Goal: Task Accomplishment & Management: Use online tool/utility

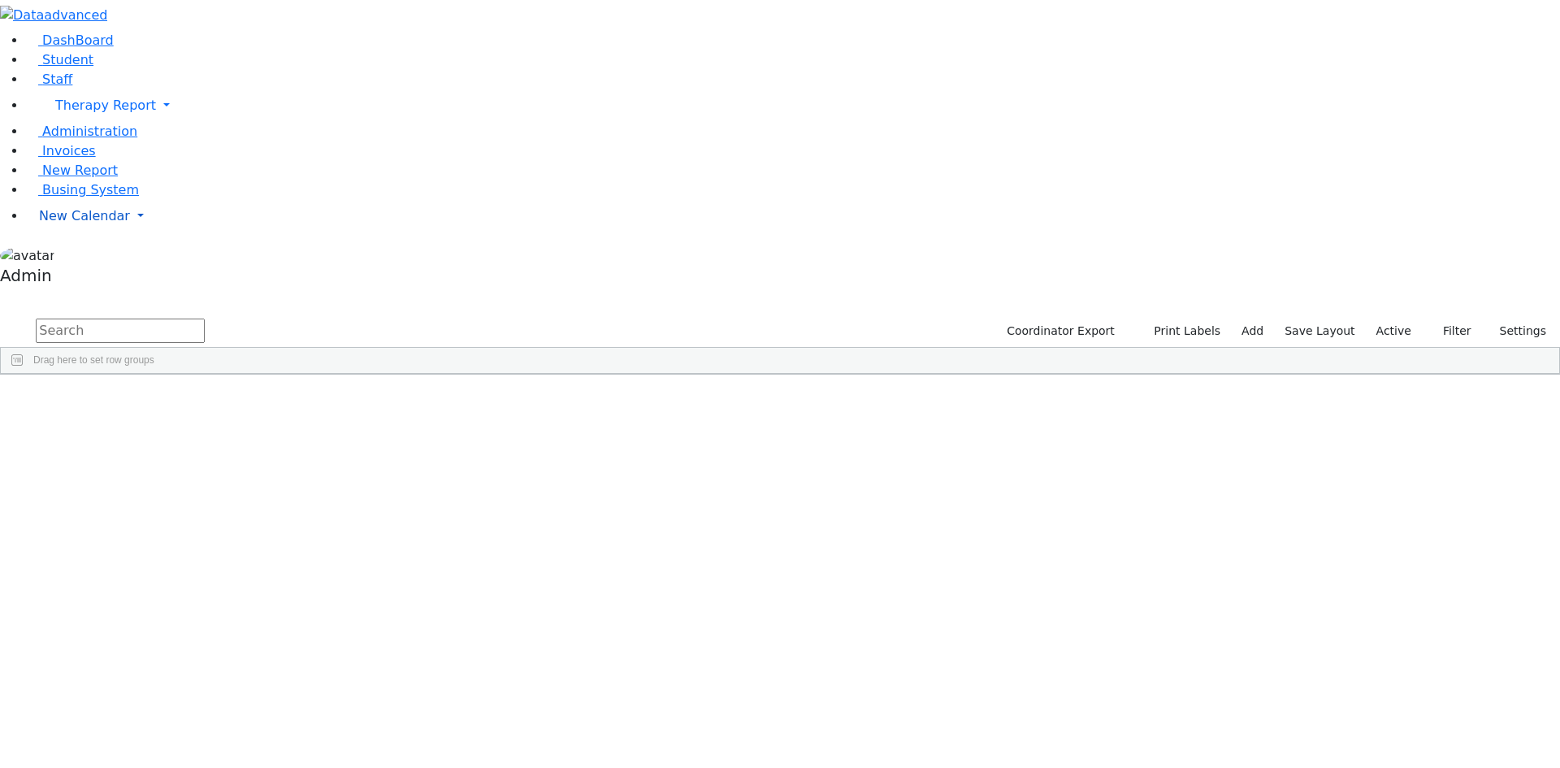
click at [97, 113] on span "New Calendar" at bounding box center [105, 104] width 101 height 15
click at [89, 256] on span "Calendar" at bounding box center [64, 247] width 58 height 15
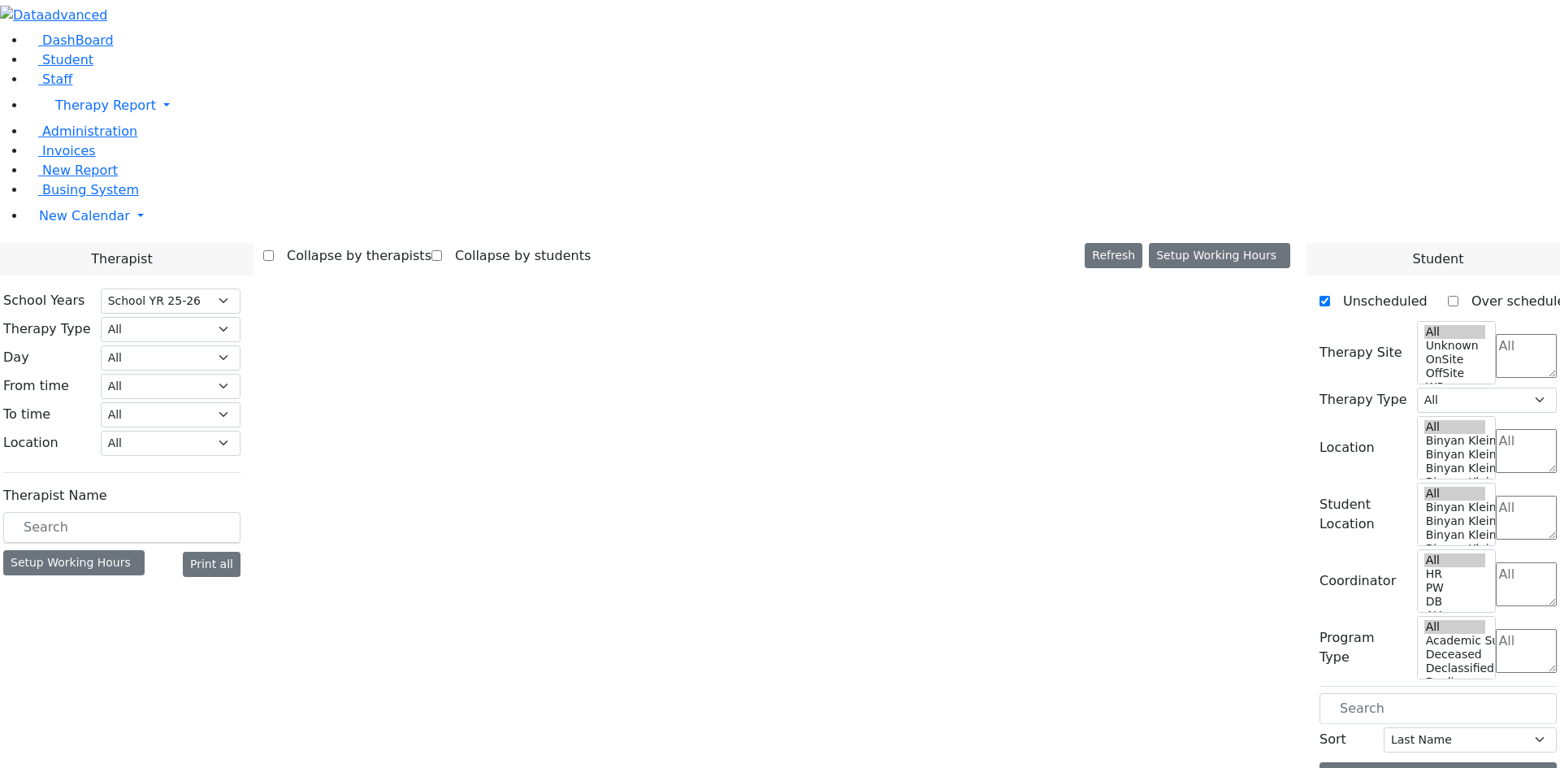
select select "212"
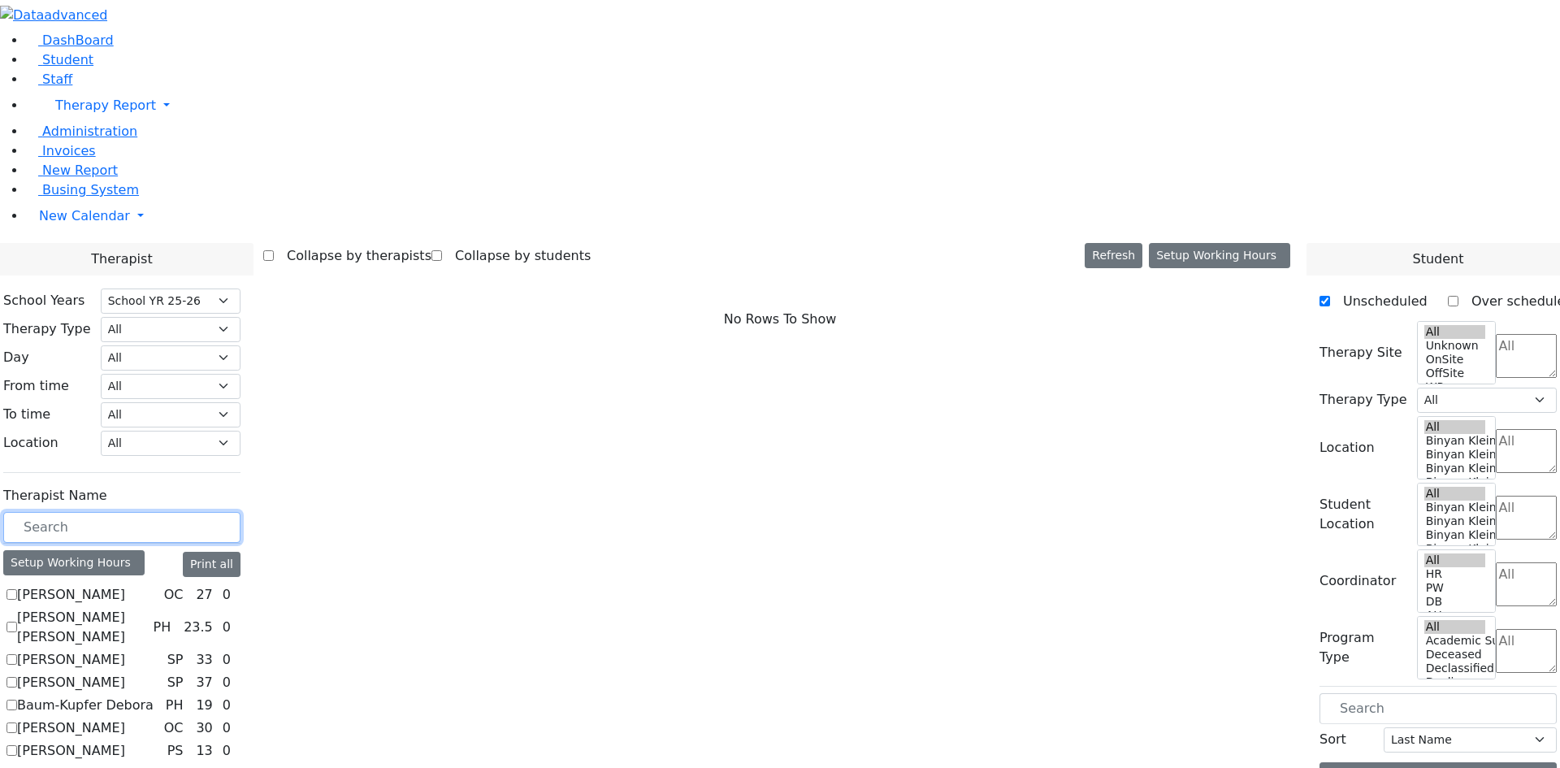
click at [240, 512] on input "text" at bounding box center [121, 527] width 237 height 31
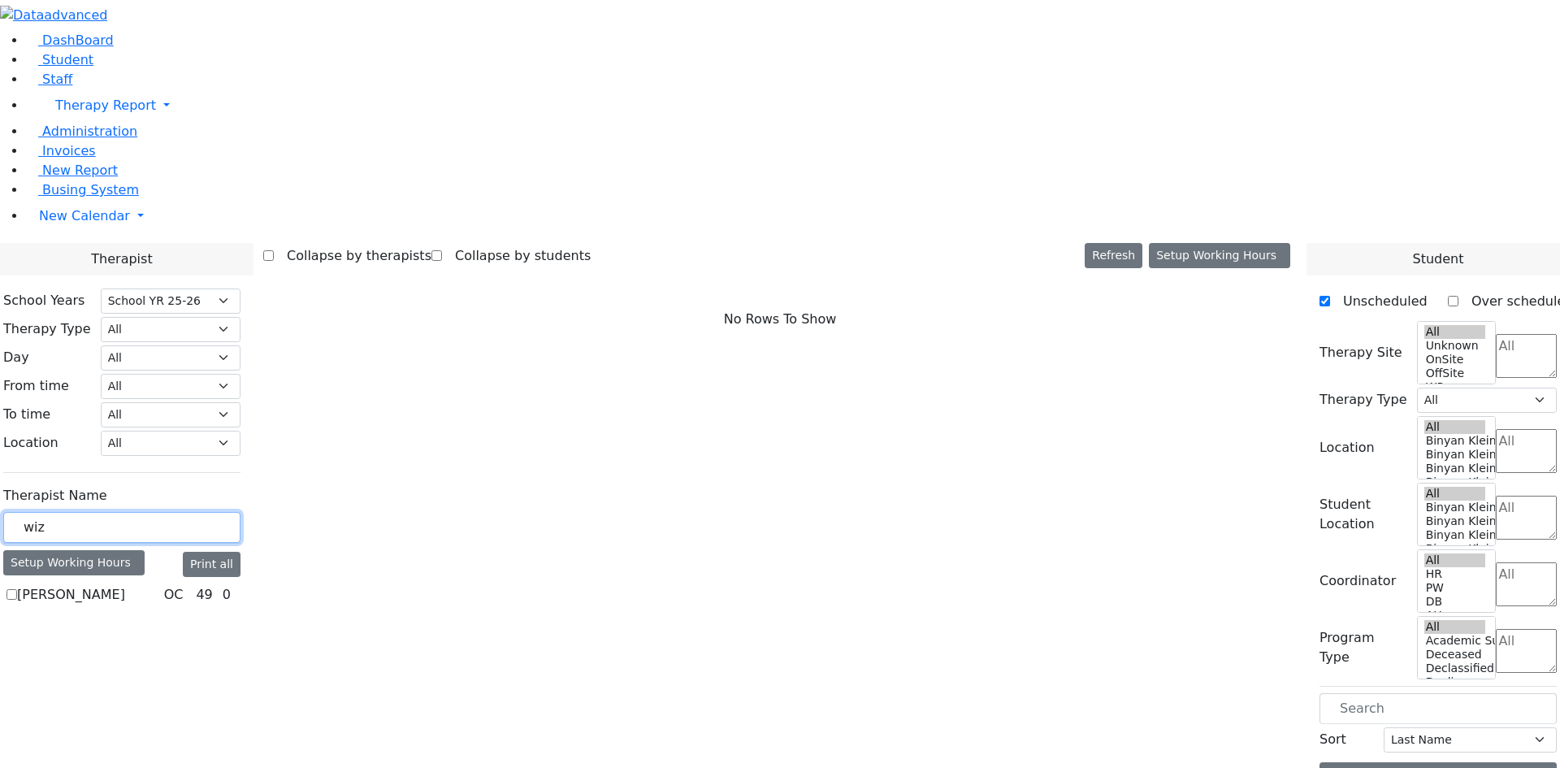
type input "wiz"
click at [125, 585] on label "[PERSON_NAME]" at bounding box center [71, 594] width 108 height 19
click at [17, 589] on input "[PERSON_NAME]" at bounding box center [11, 594] width 11 height 11
checkbox input "true"
select select "1"
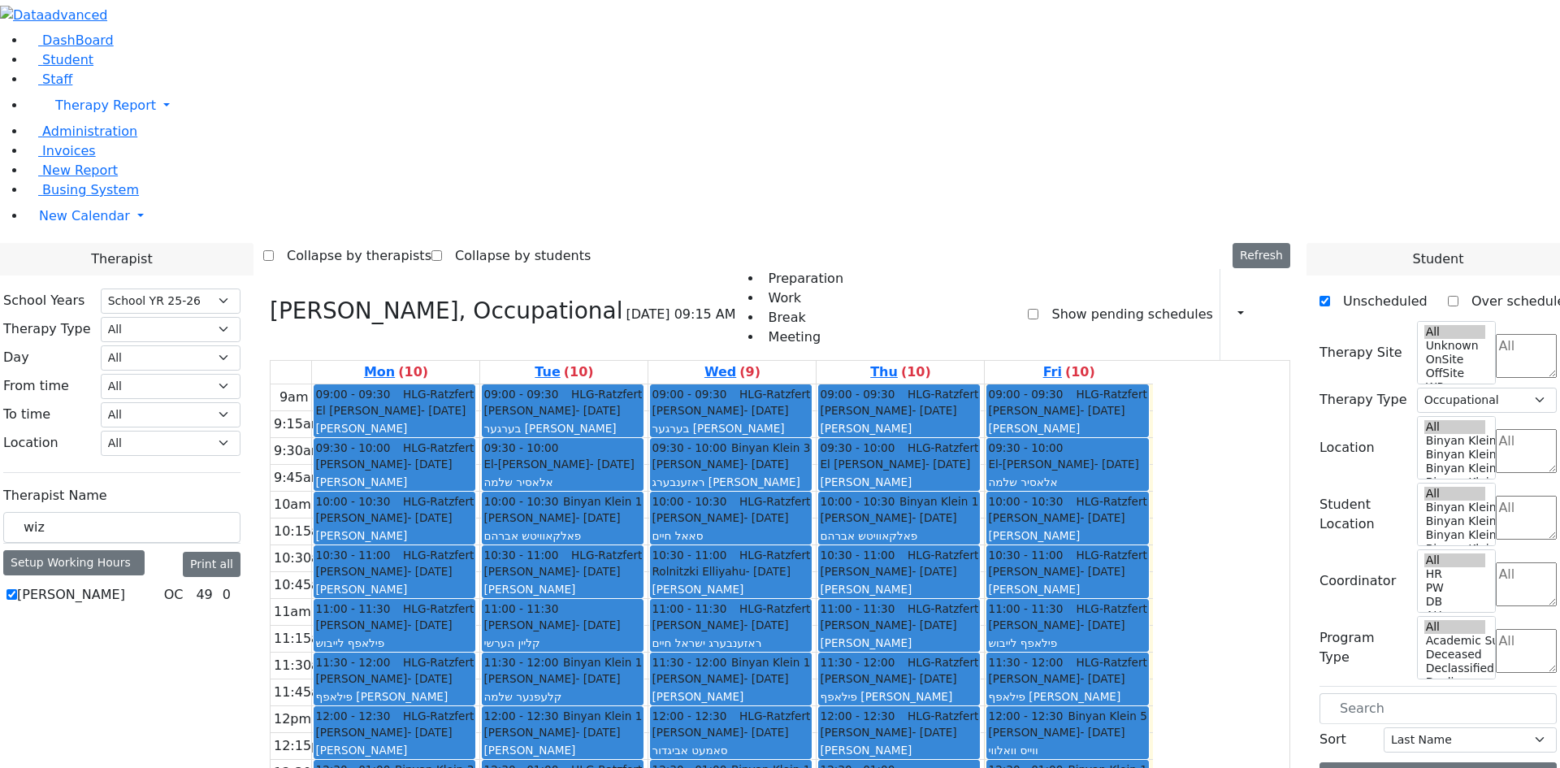
click at [125, 585] on label "[PERSON_NAME]" at bounding box center [71, 594] width 108 height 19
click at [17, 589] on input "[PERSON_NAME]" at bounding box center [11, 594] width 11 height 11
checkbox input "false"
select select
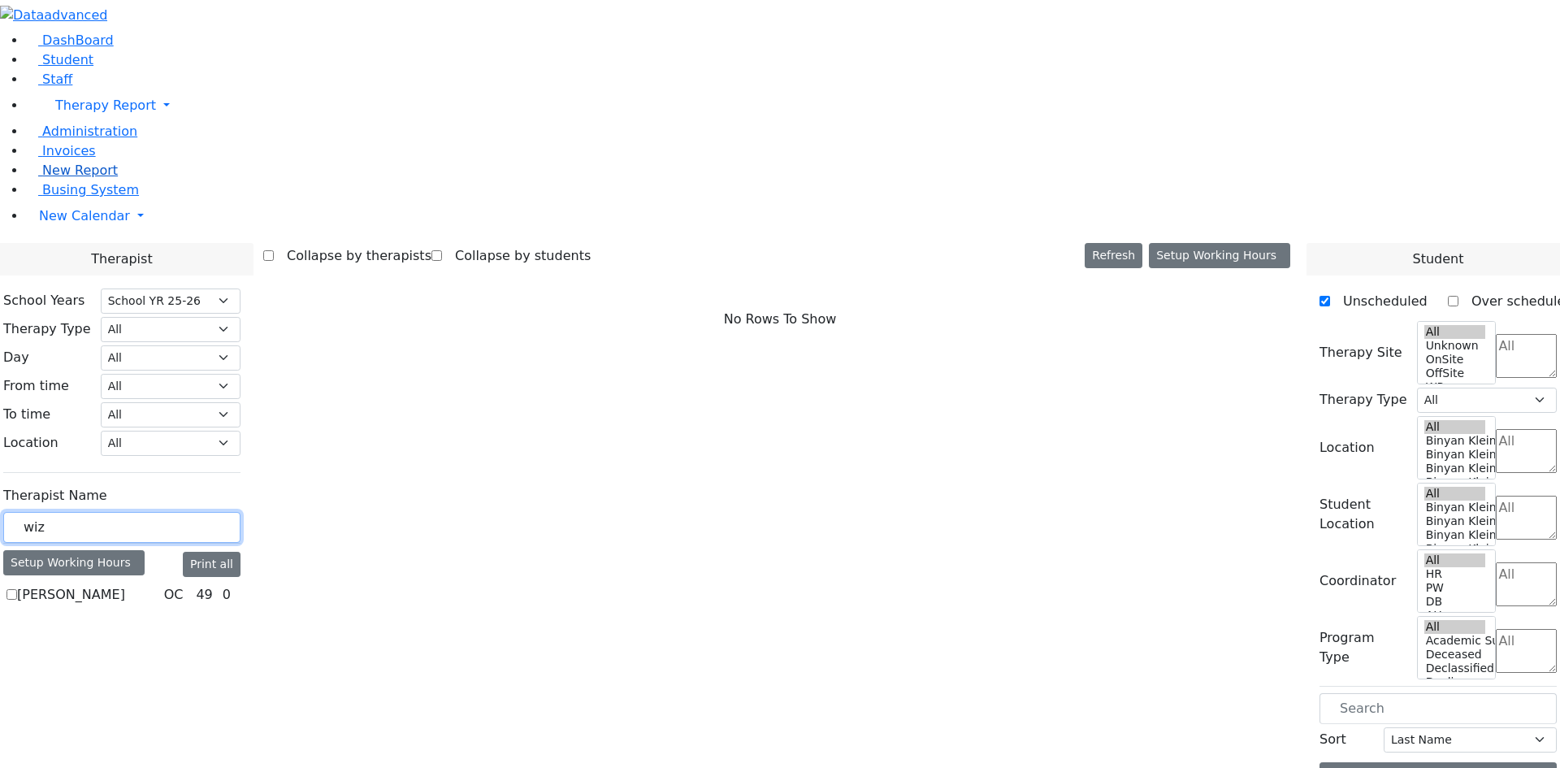
drag, startPoint x: 278, startPoint y: 284, endPoint x: 154, endPoint y: 282, distance: 123.5
click at [118, 178] on link "New Report" at bounding box center [72, 169] width 92 height 15
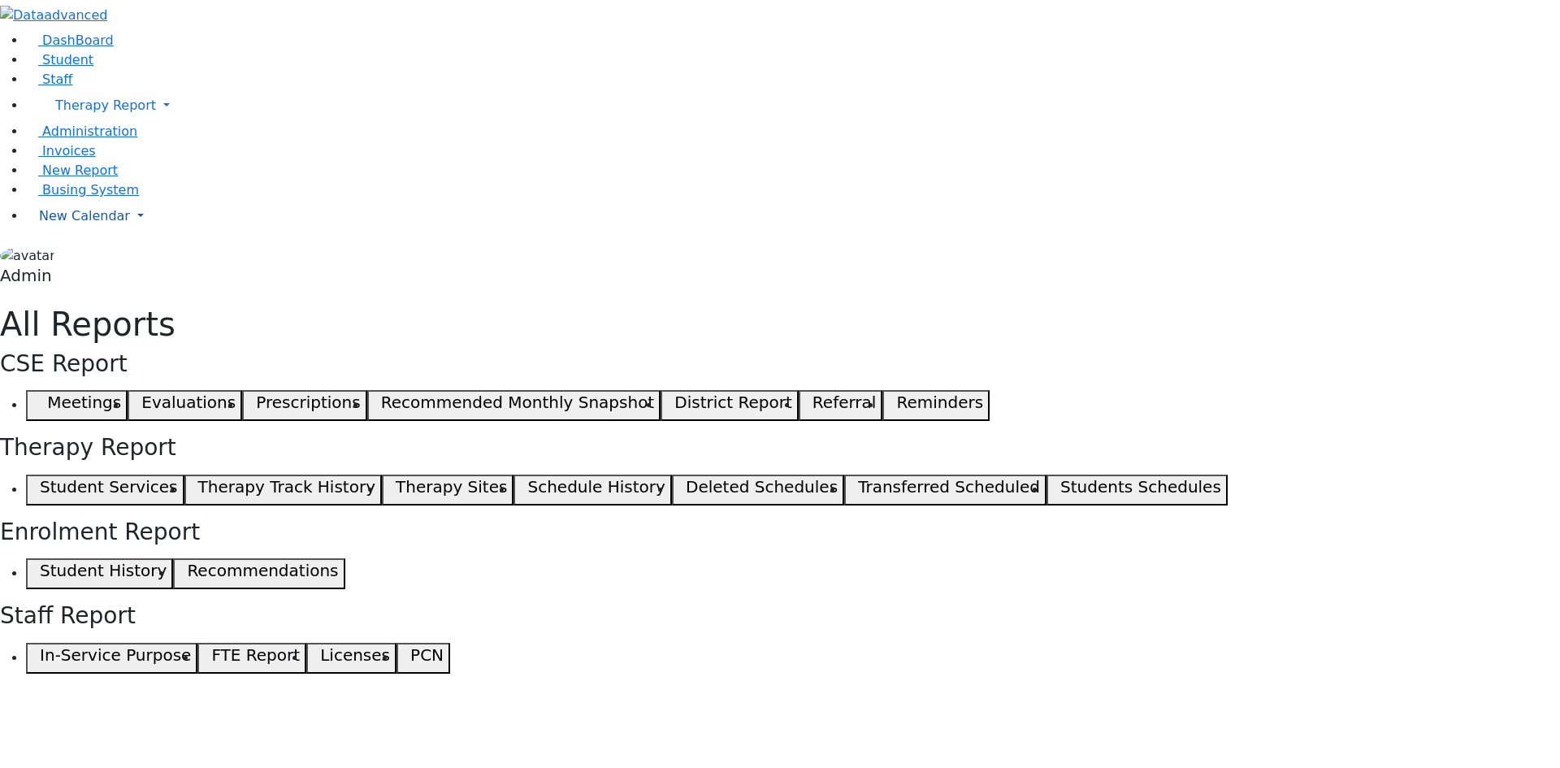
click at [62, 113] on span "New Calendar" at bounding box center [105, 104] width 101 height 15
click at [57, 258] on link "Calendar" at bounding box center [64, 248] width 58 height 19
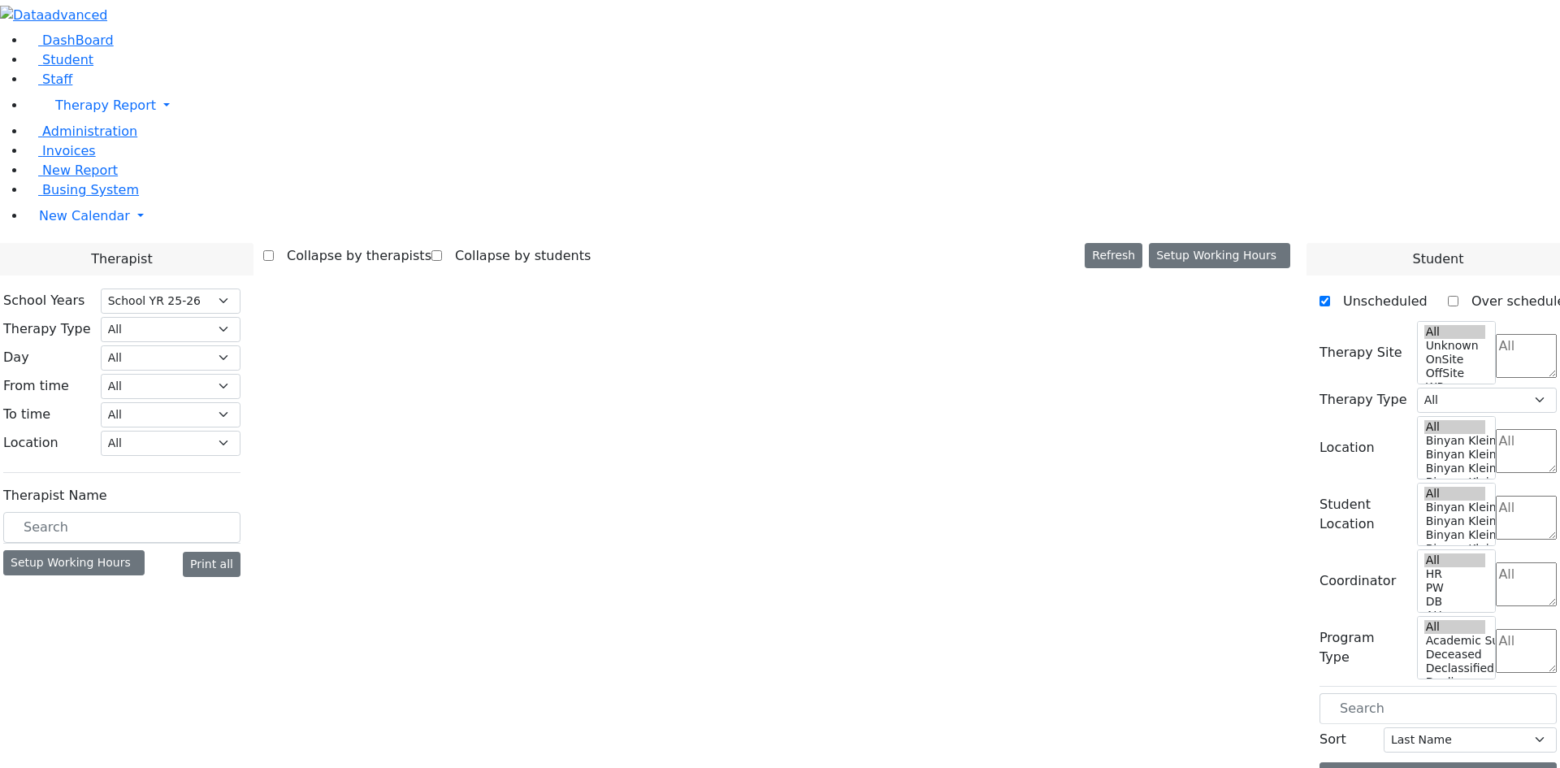
select select "212"
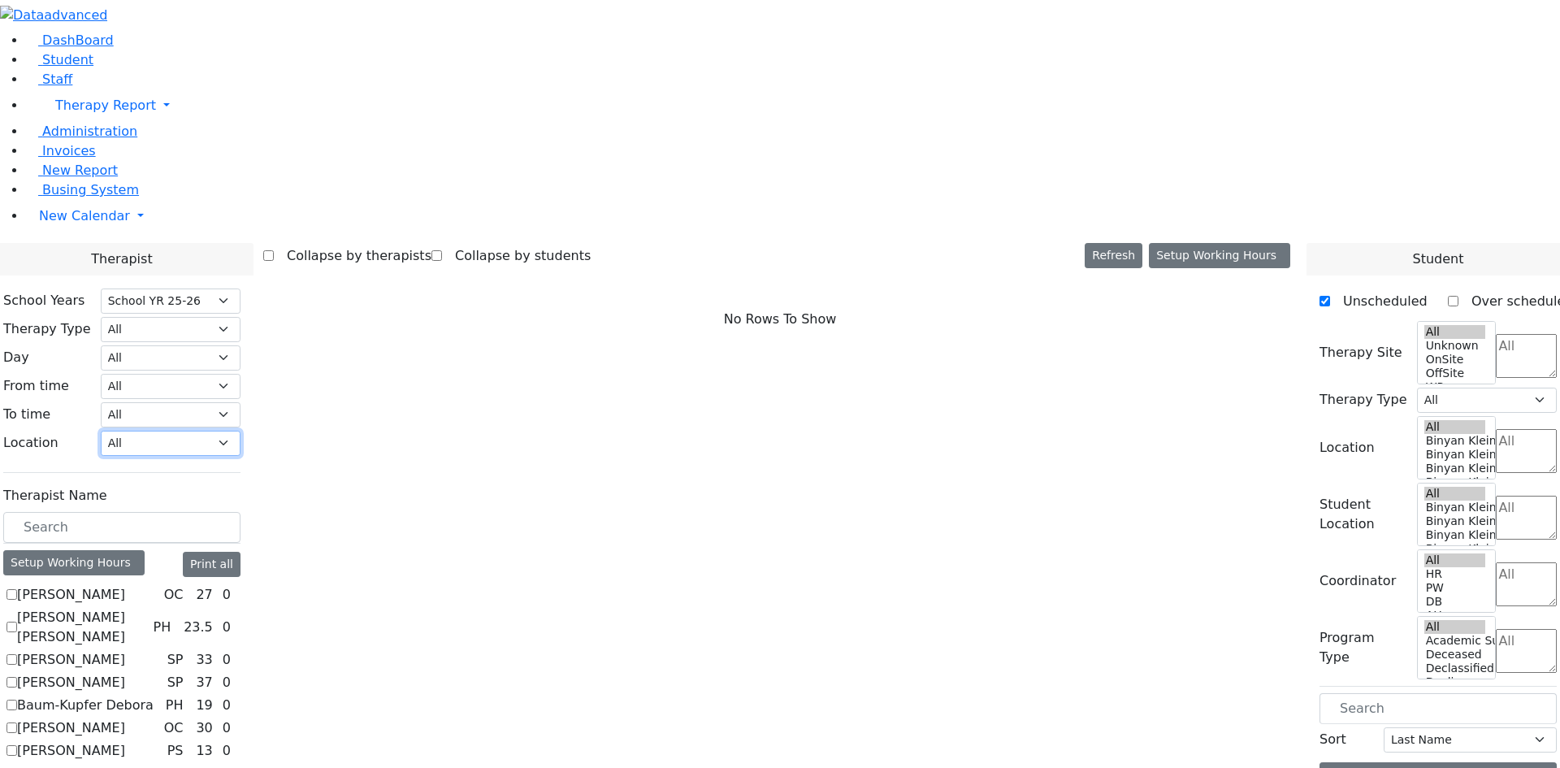
click at [240, 431] on select "All [PERSON_NAME] 5 [PERSON_NAME] 4 [PERSON_NAME] 3 [PERSON_NAME] 2 [PERSON_NAM…" at bounding box center [171, 443] width 140 height 25
select select "33"
click at [240, 431] on select "All [PERSON_NAME] 5 [PERSON_NAME] 4 [PERSON_NAME] 3 [PERSON_NAME] 2 [PERSON_NAM…" at bounding box center [171, 443] width 140 height 25
click at [125, 764] on label "[PERSON_NAME]" at bounding box center [71, 773] width 108 height 19
click at [17, 767] on input "[PERSON_NAME]" at bounding box center [11, 773] width 11 height 11
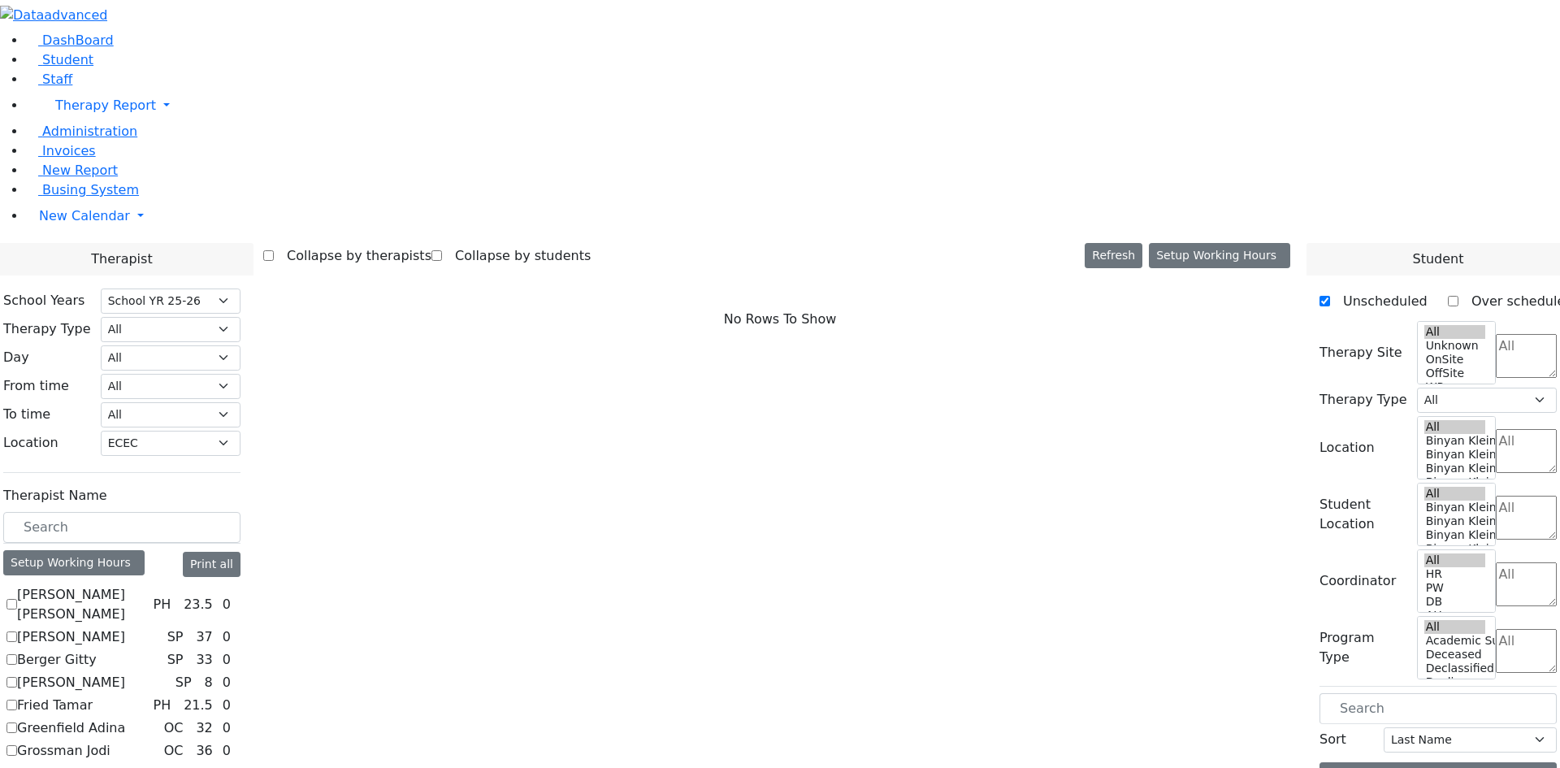
checkbox input "true"
select select "1"
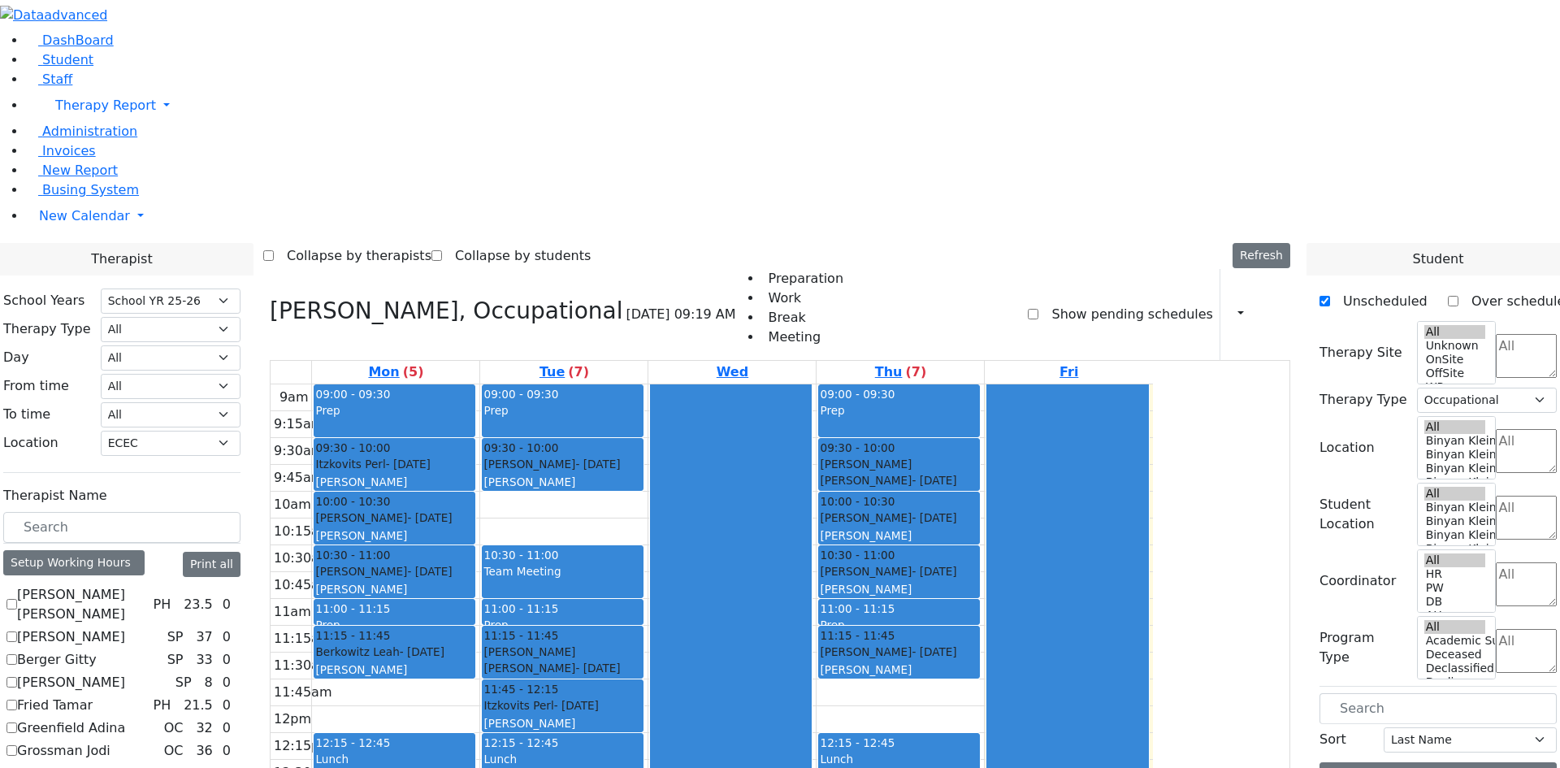
click at [125, 764] on label "[PERSON_NAME]" at bounding box center [71, 773] width 108 height 19
click at [17, 767] on input "[PERSON_NAME]" at bounding box center [11, 773] width 11 height 11
checkbox input "false"
select select
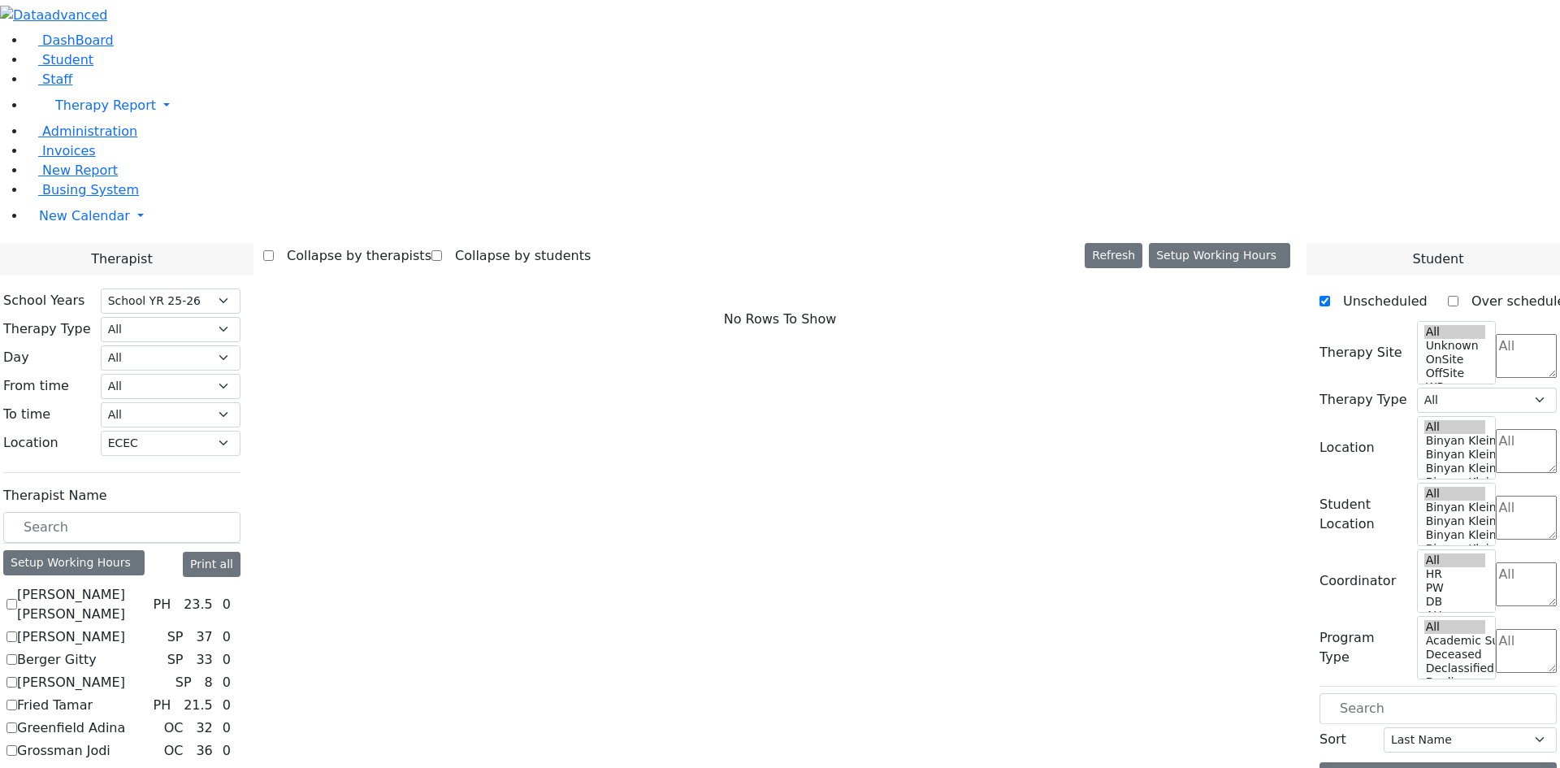
checkbox input "true"
select select "1"
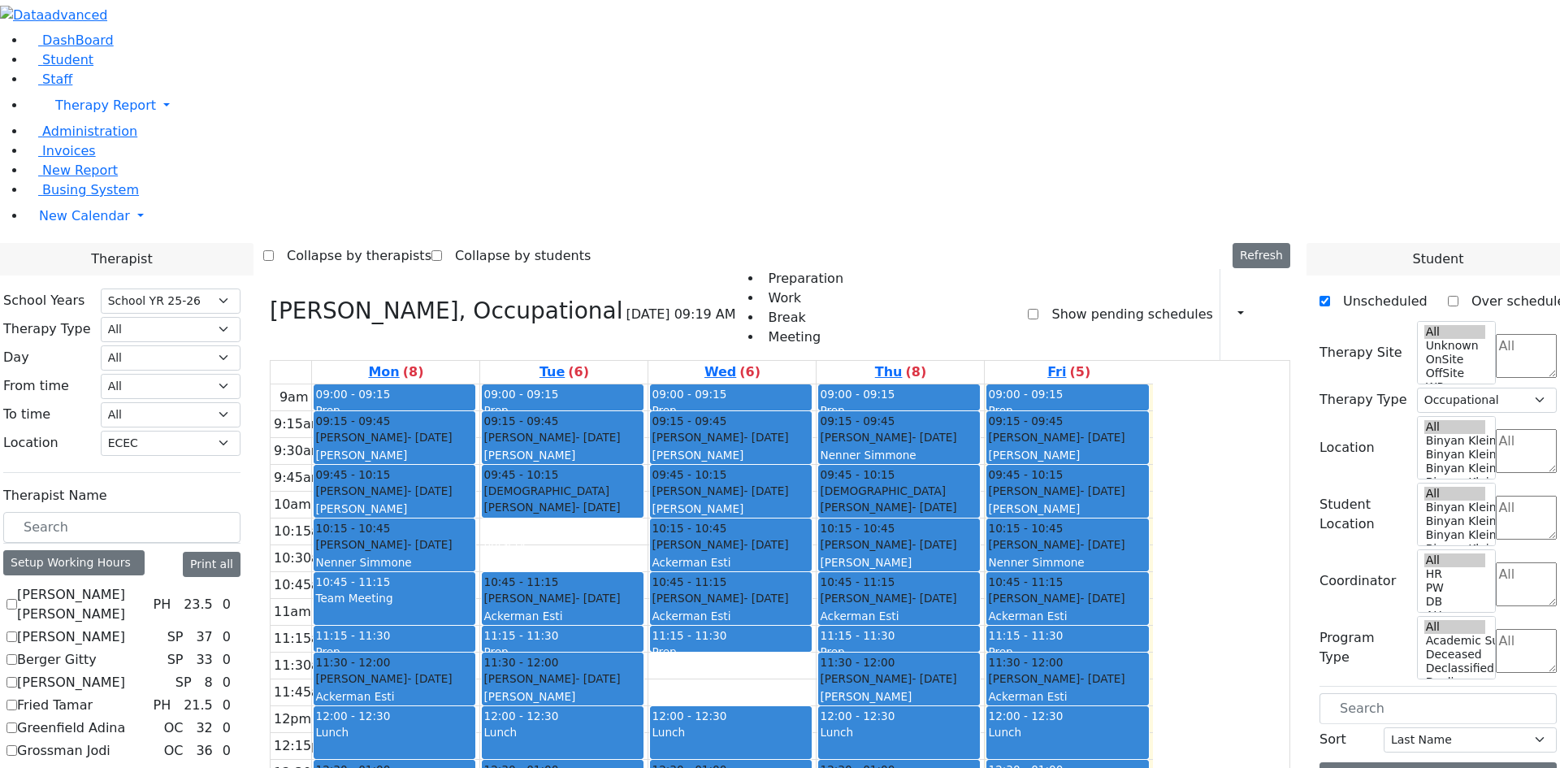
checkbox input "false"
select select
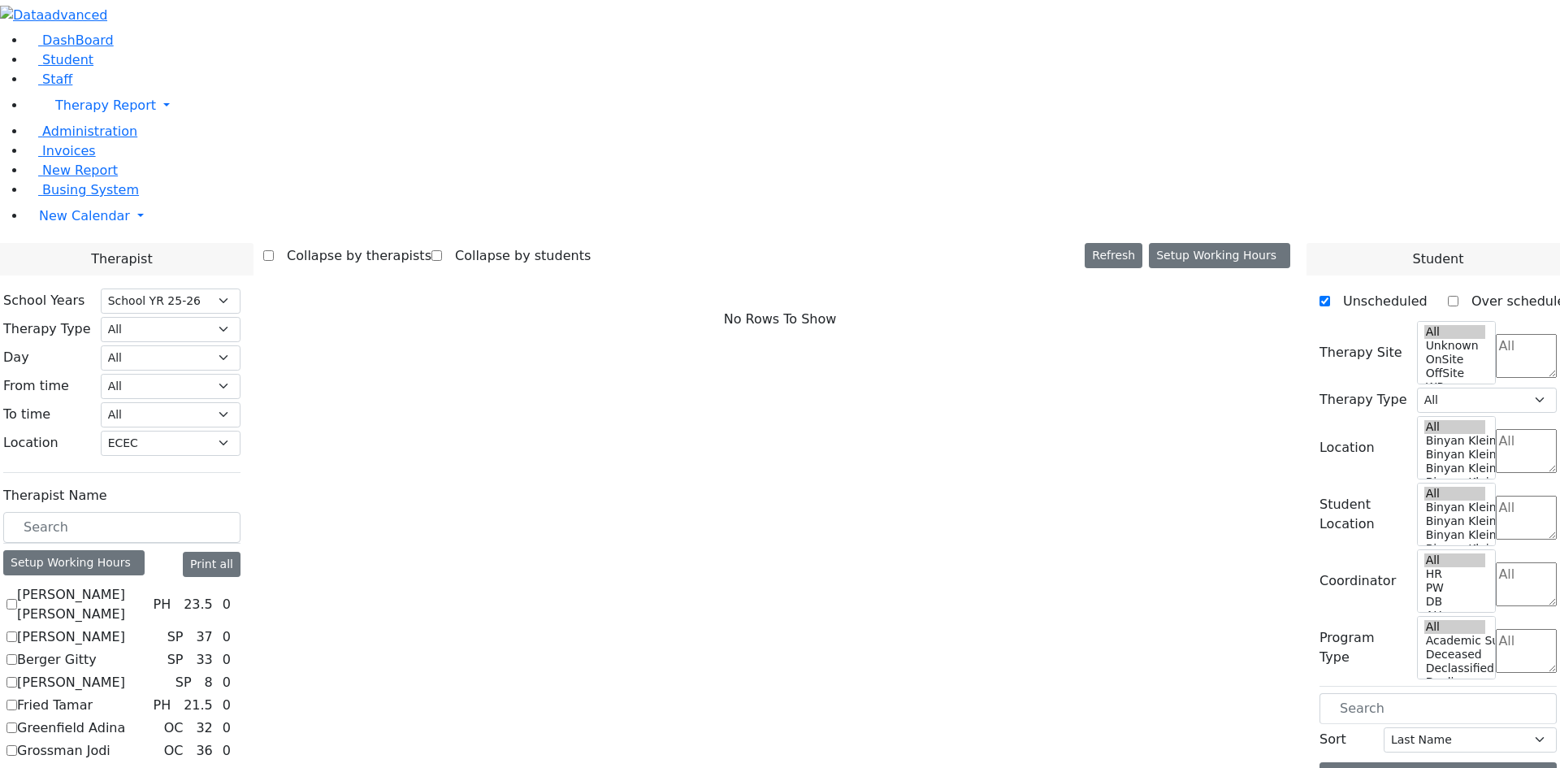
click at [125, 718] on label "Greenfield Adina" at bounding box center [71, 727] width 108 height 19
click at [17, 722] on input "Greenfield Adina" at bounding box center [11, 727] width 11 height 11
checkbox input "true"
select select "1"
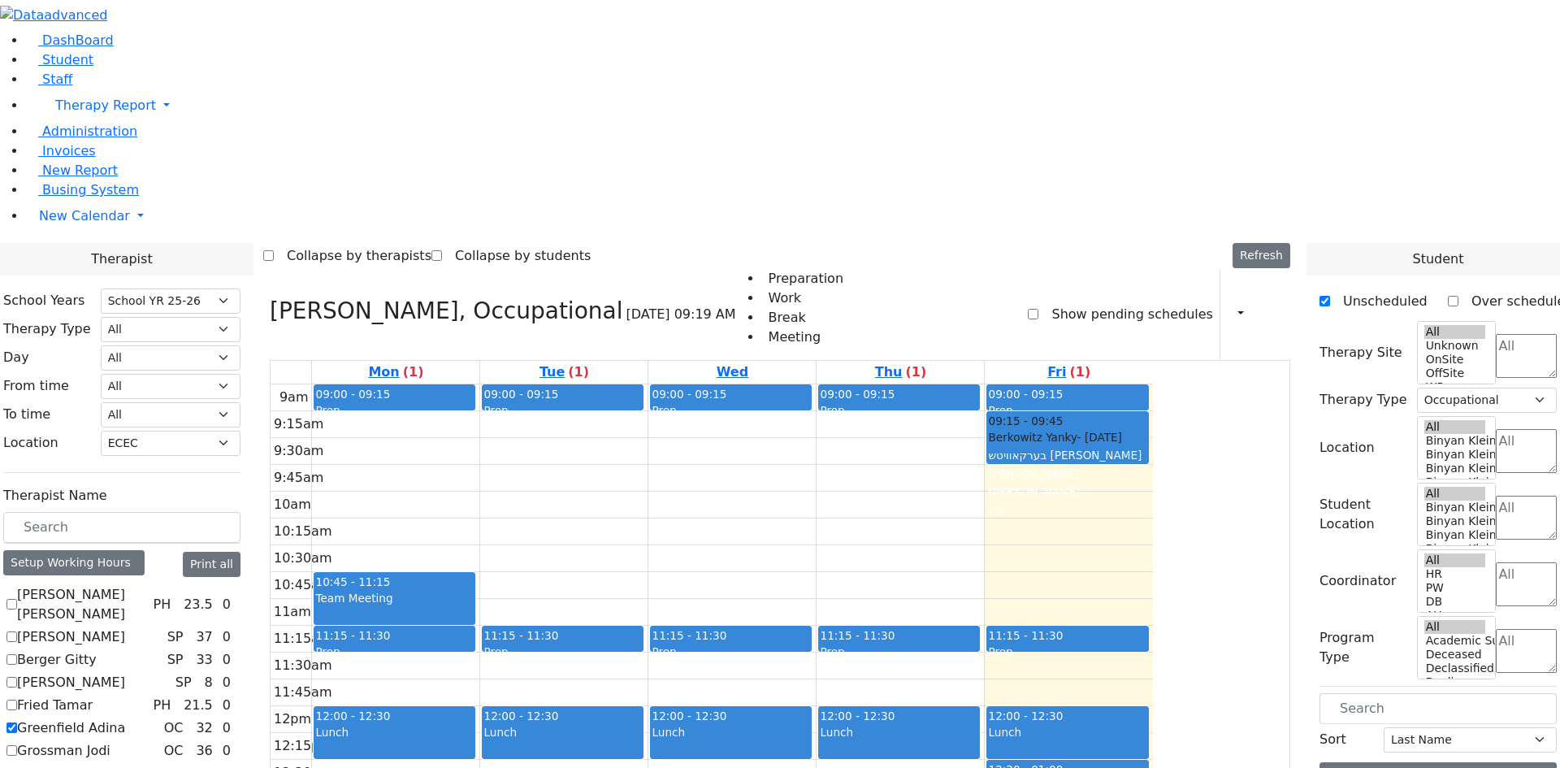
click at [146, 585] on label "[PERSON_NAME] [PERSON_NAME]" at bounding box center [81, 604] width 129 height 39
click at [17, 599] on input "[PERSON_NAME] [PERSON_NAME]" at bounding box center [11, 604] width 11 height 11
checkbox input "true"
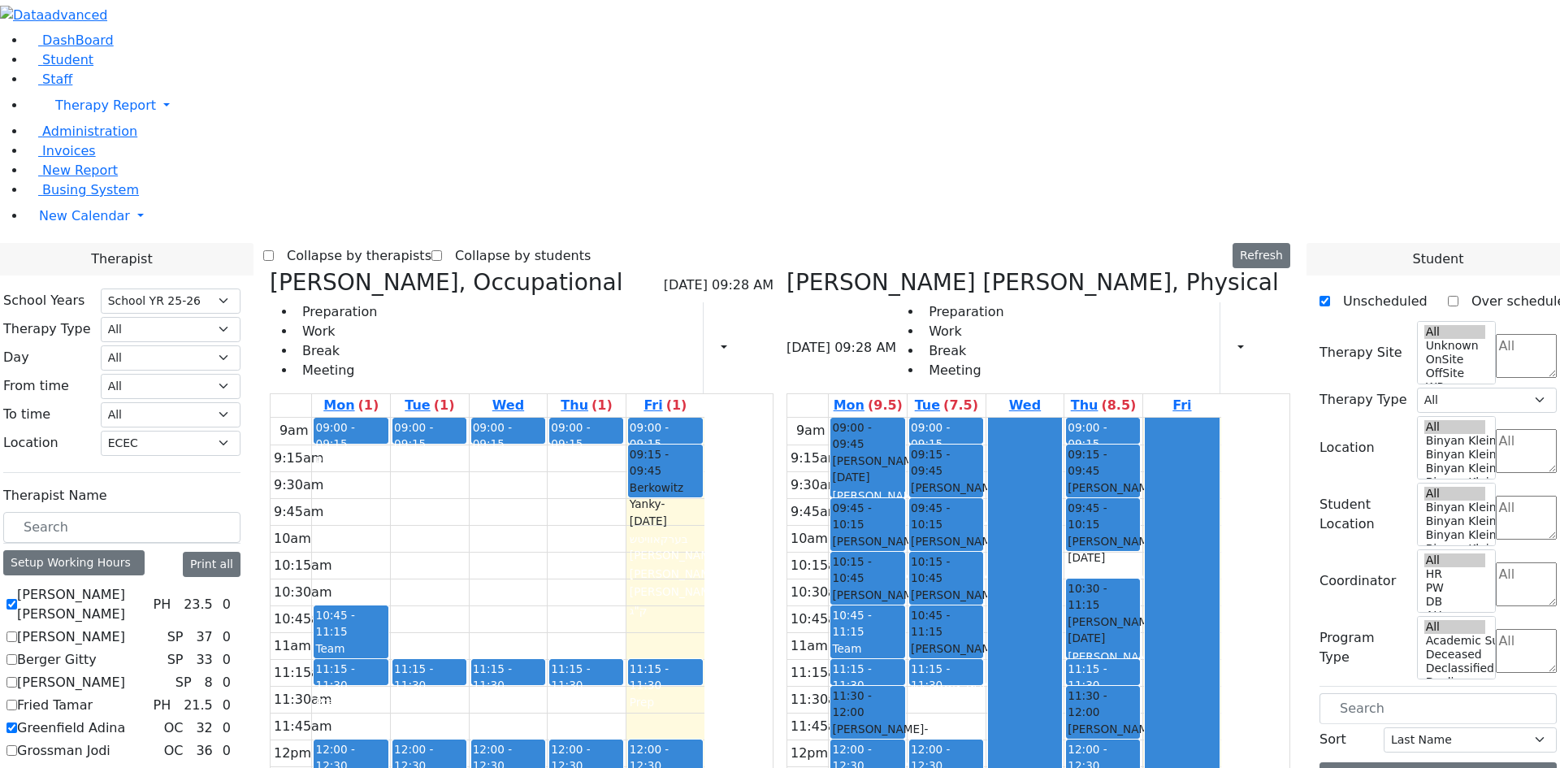
click at [270, 269] on icon at bounding box center [270, 282] width 0 height 27
select select "2"
checkbox input "false"
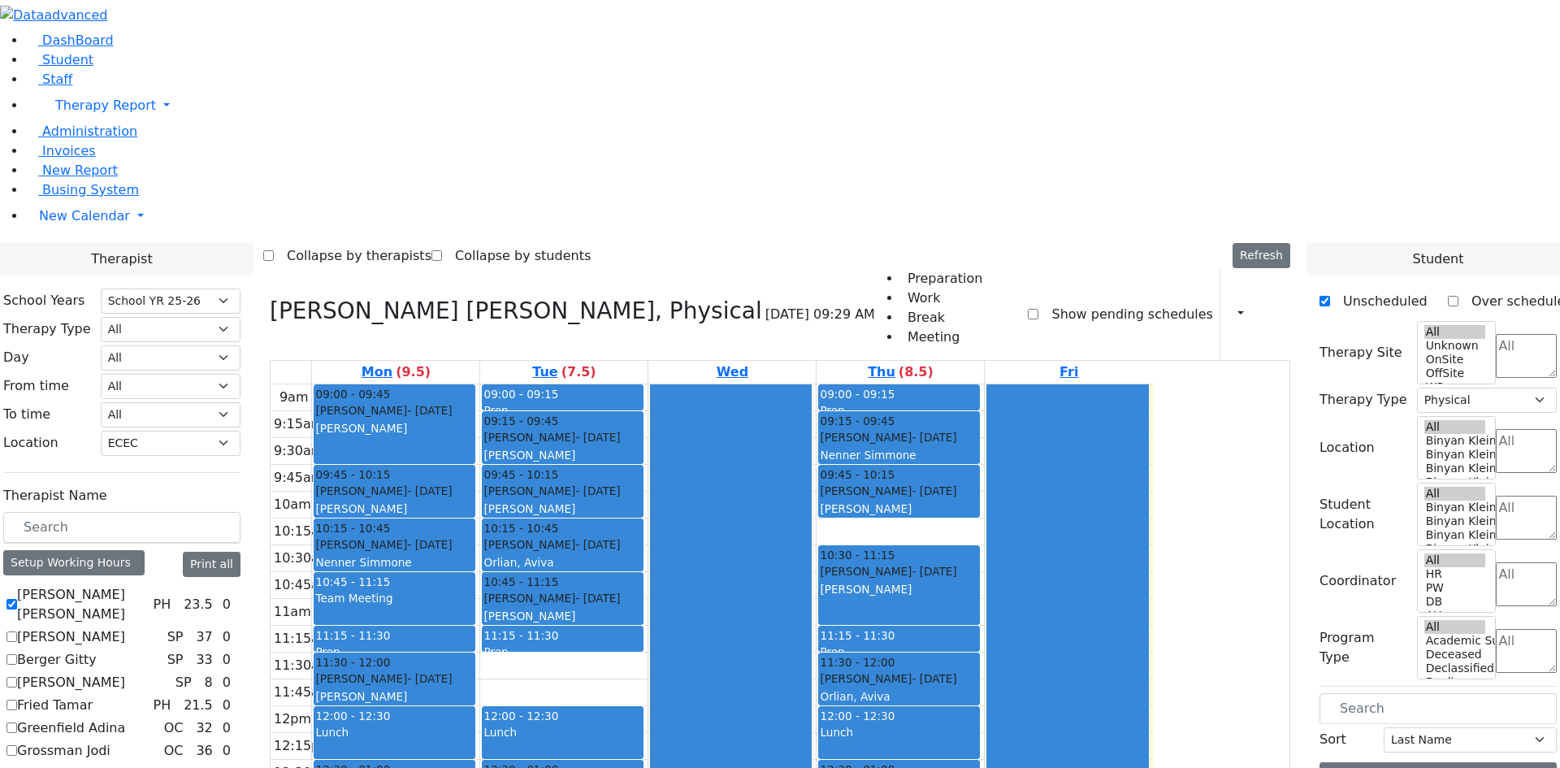
click at [146, 585] on label "[PERSON_NAME] [PERSON_NAME]" at bounding box center [81, 604] width 129 height 39
click at [17, 599] on input "[PERSON_NAME] [PERSON_NAME]" at bounding box center [11, 604] width 11 height 11
checkbox input "false"
select select
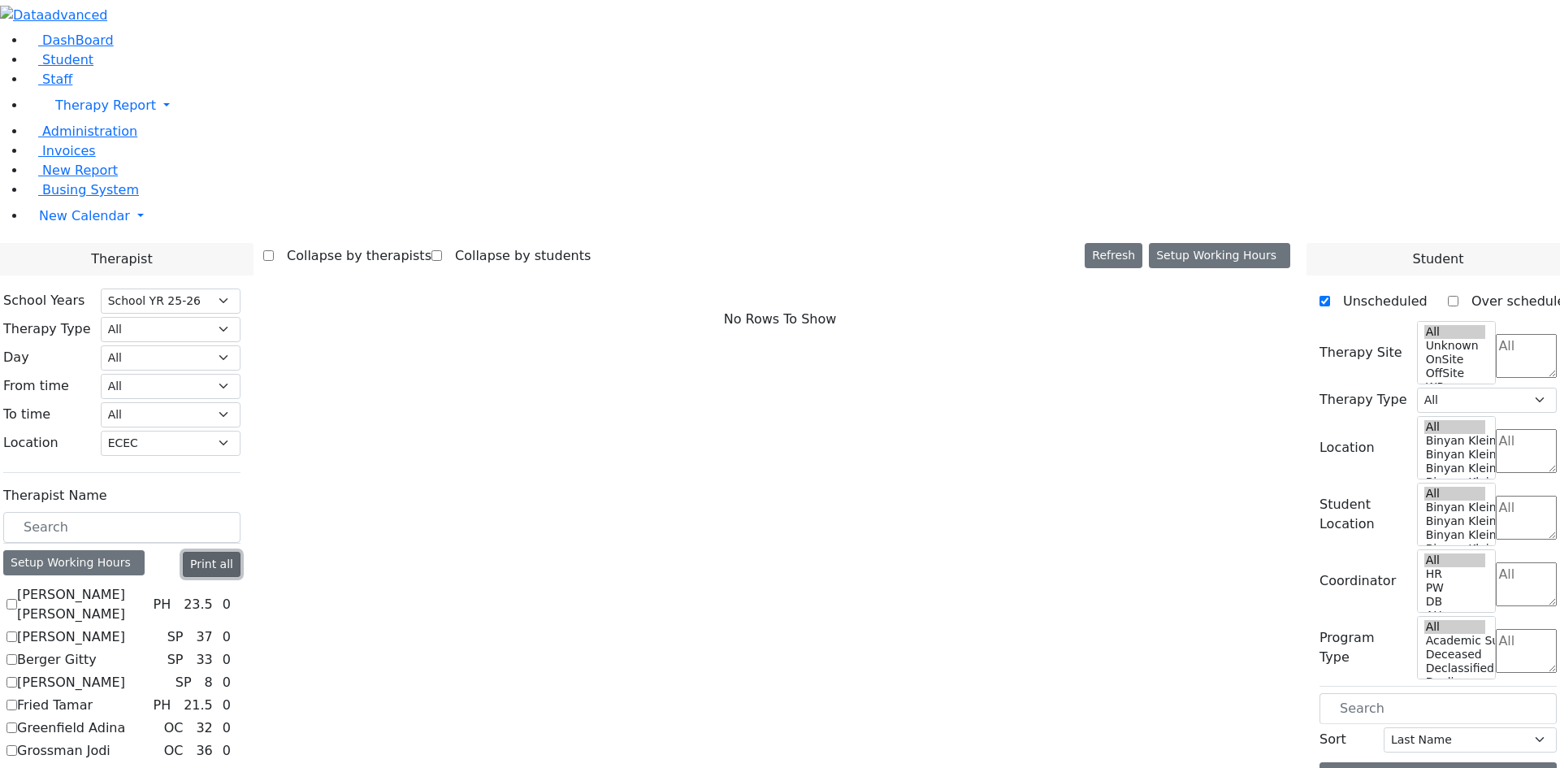
click at [240, 552] on button "Print all" at bounding box center [212, 564] width 58 height 25
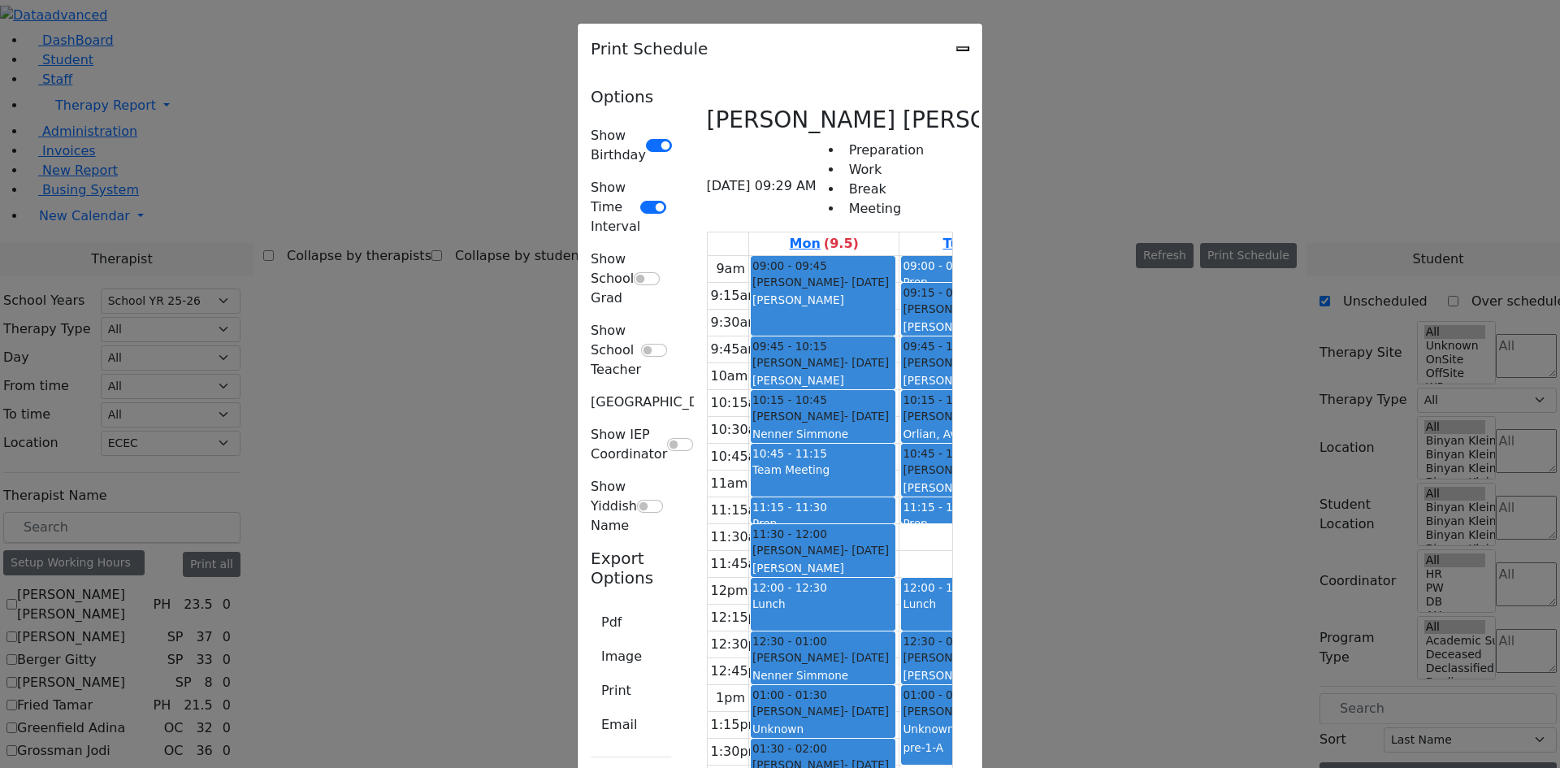
scroll to position [7641, 0]
click at [591, 675] on button "Print" at bounding box center [616, 690] width 51 height 31
